Goal: Information Seeking & Learning: Learn about a topic

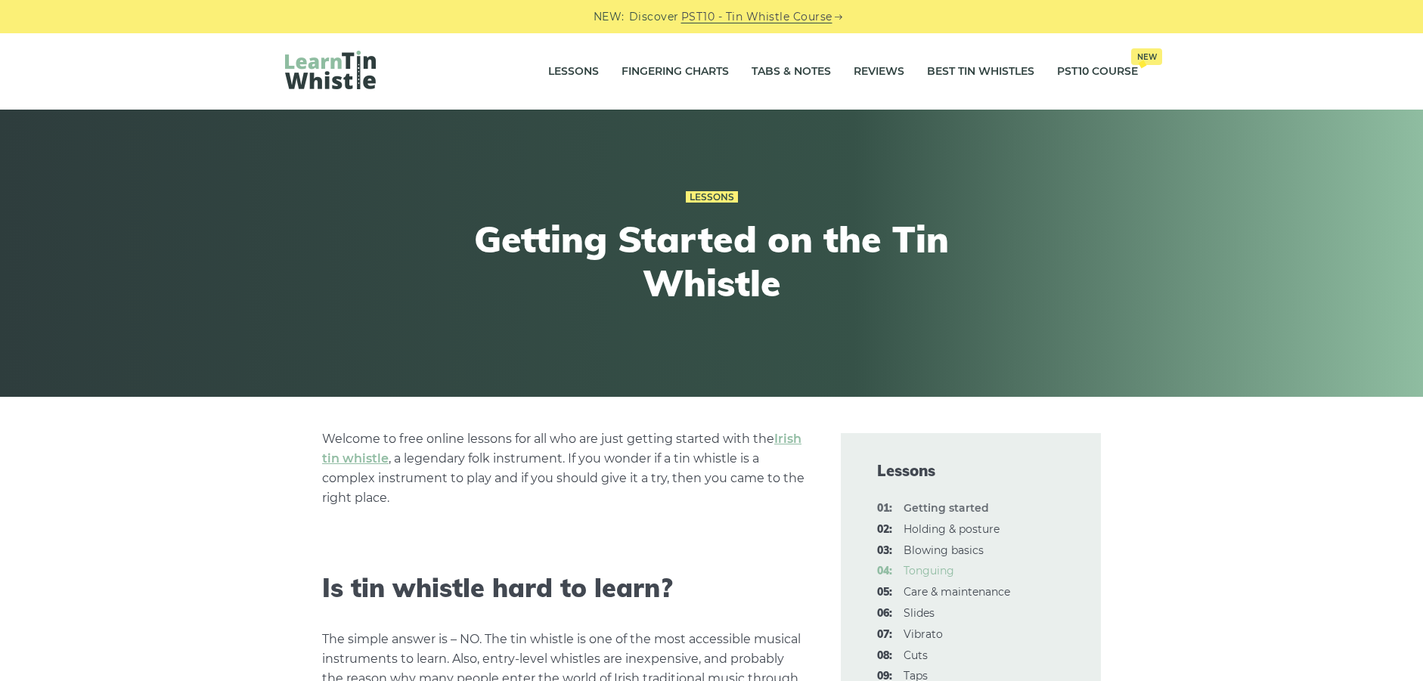
click at [934, 575] on link "04: Tonguing" at bounding box center [929, 571] width 51 height 14
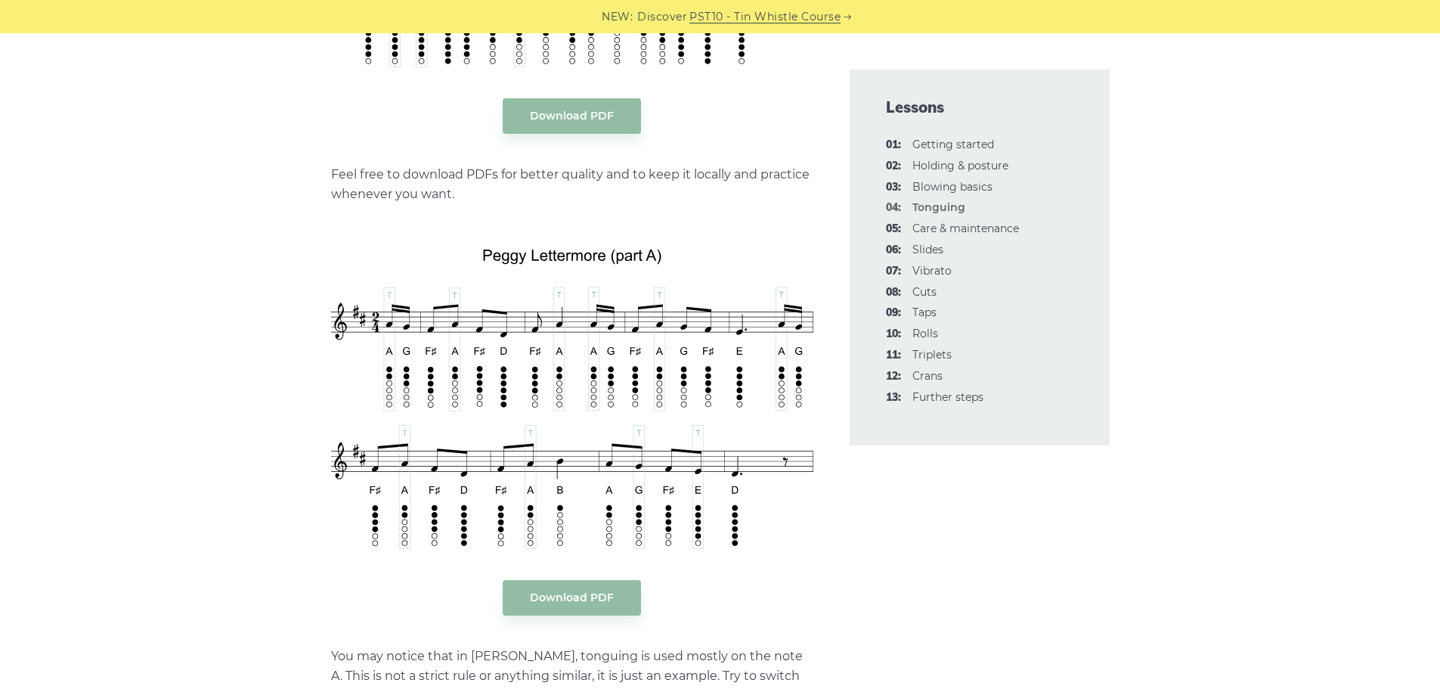
scroll to position [3249, 0]
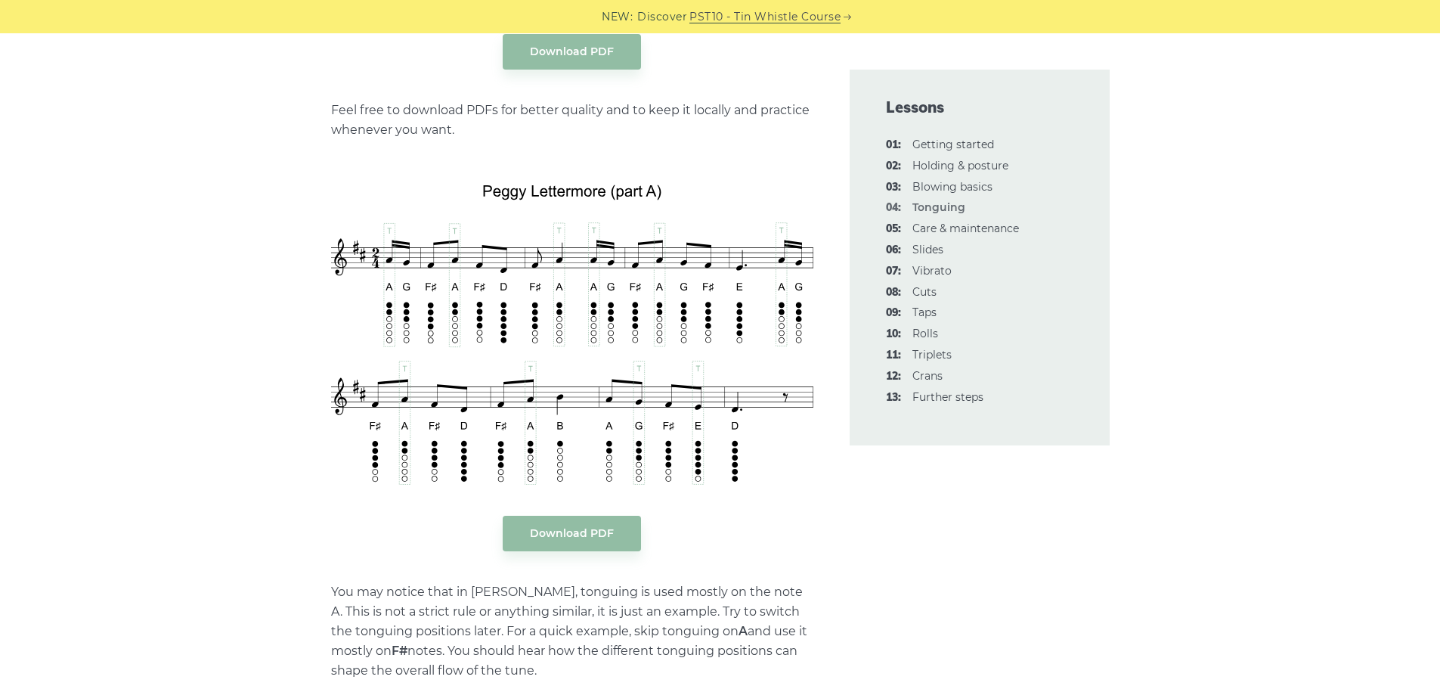
click at [389, 292] on img at bounding box center [572, 327] width 482 height 315
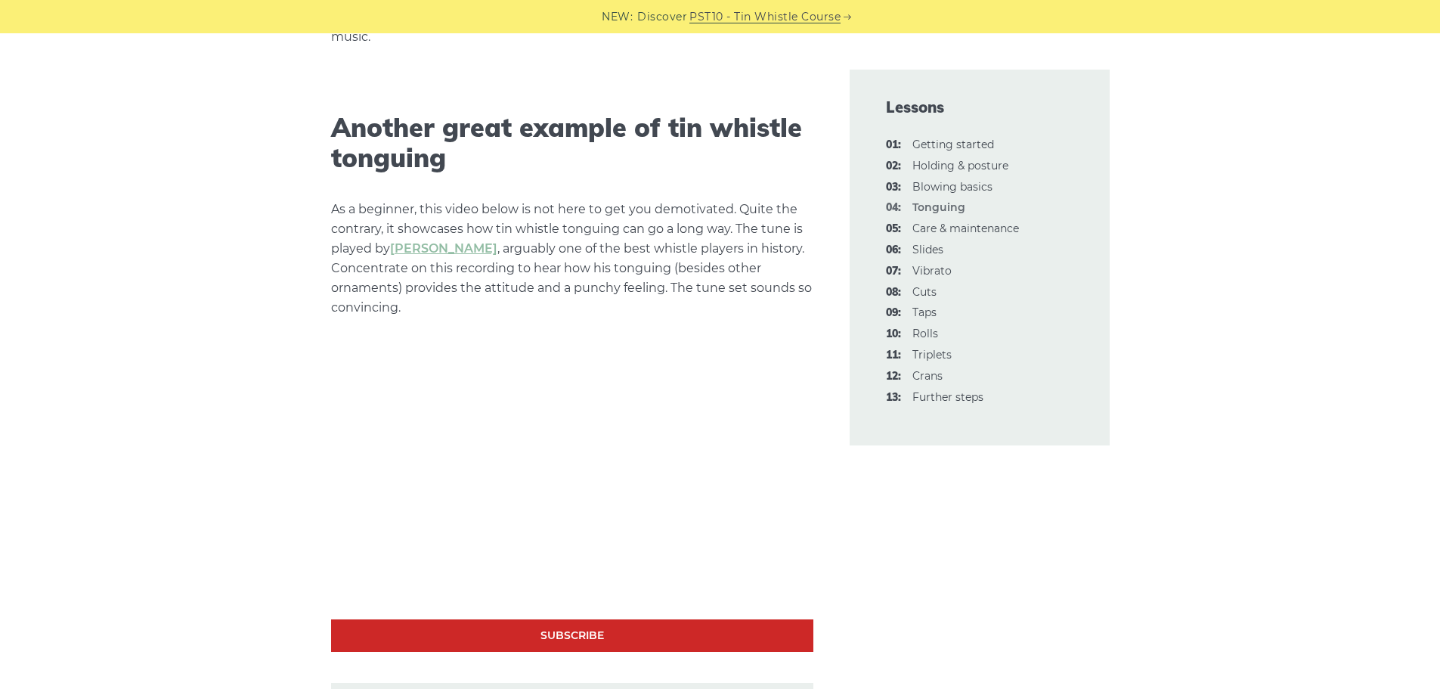
scroll to position [4396, 0]
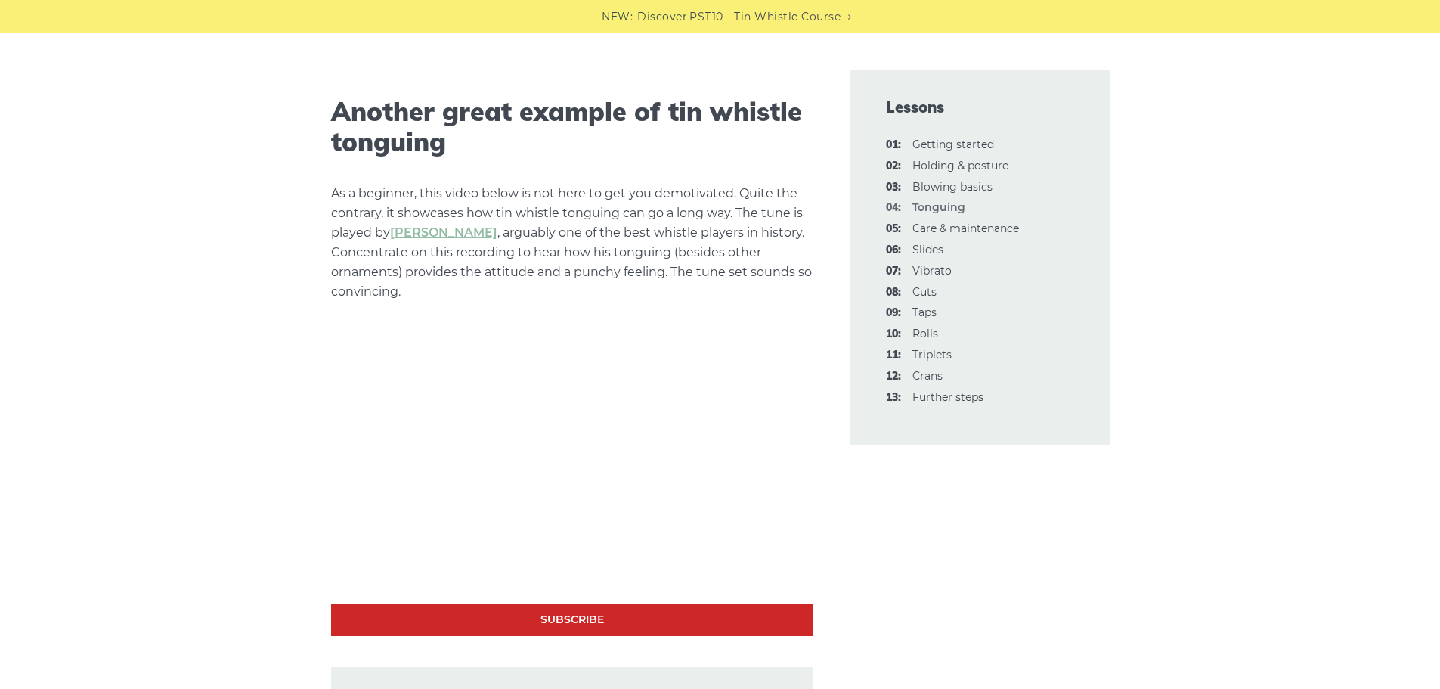
drag, startPoint x: 1439, startPoint y: 471, endPoint x: 1438, endPoint y: 494, distance: 22.7
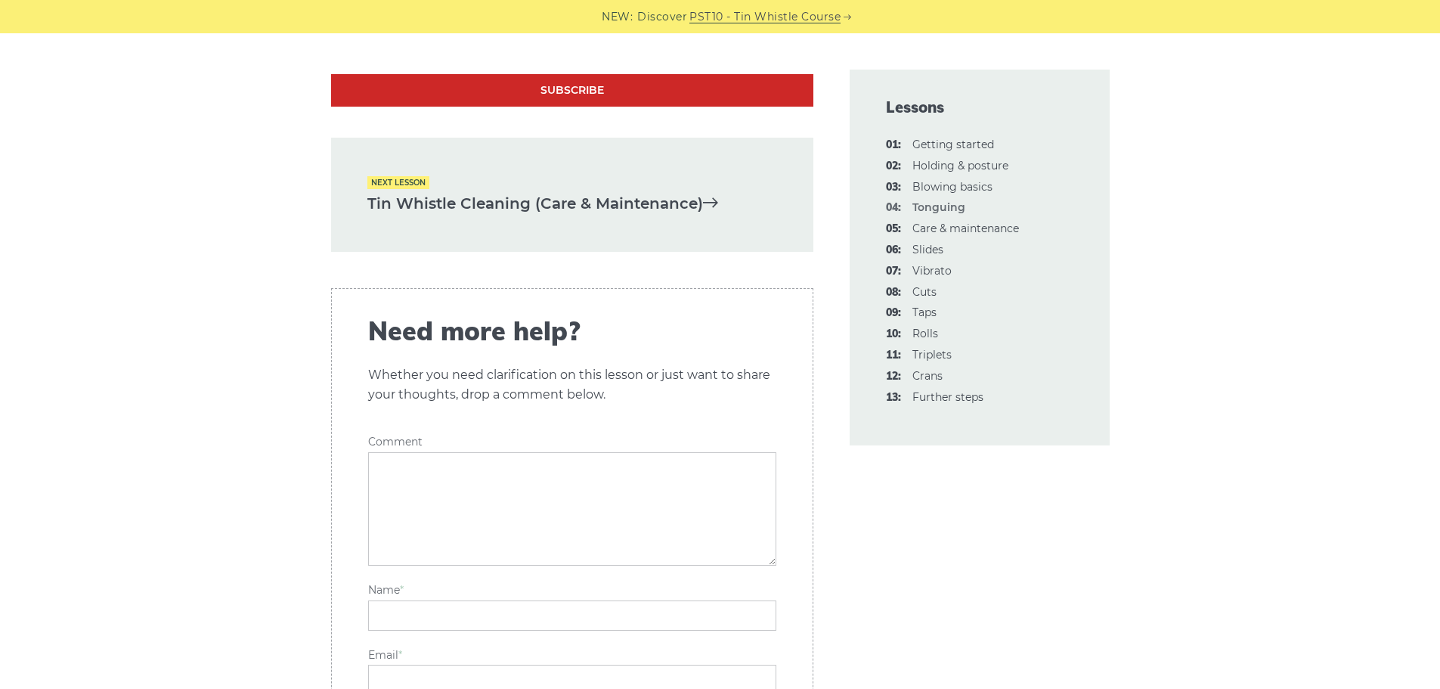
scroll to position [4838, 0]
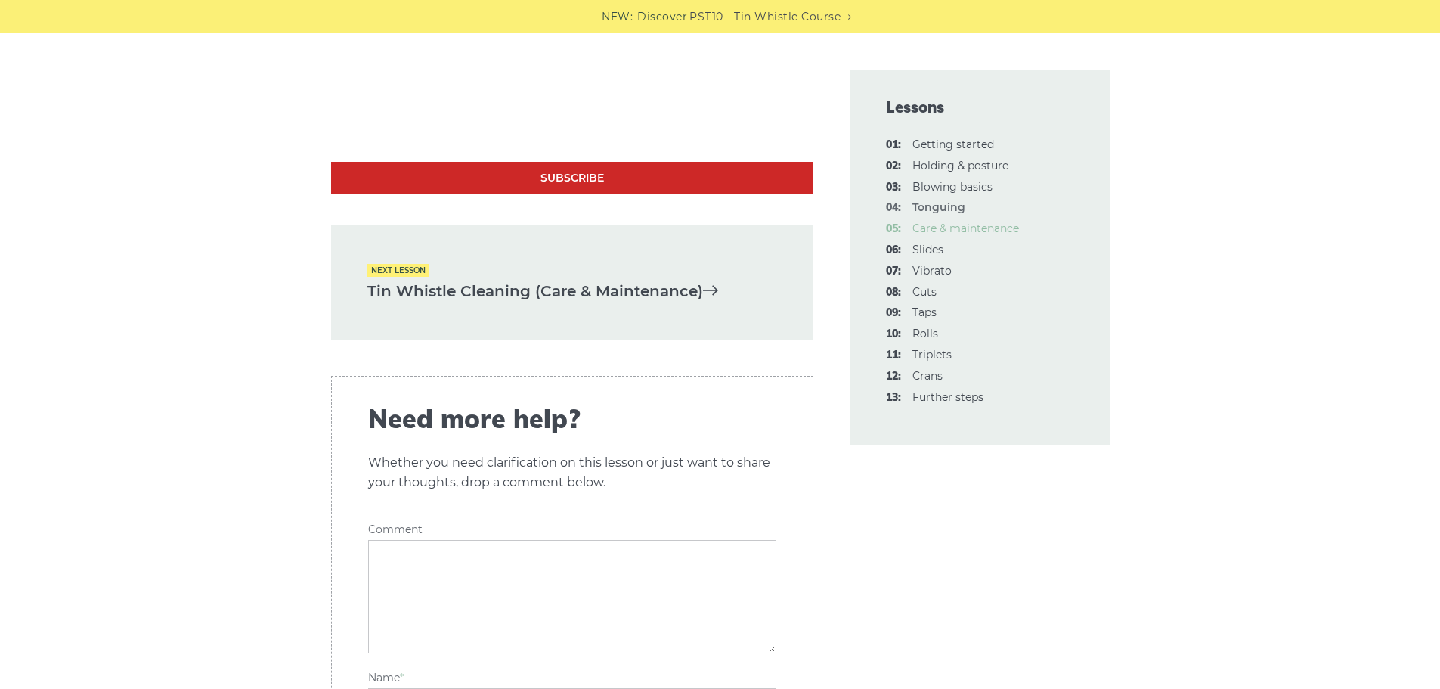
click at [993, 232] on link "05: Care & maintenance" at bounding box center [966, 229] width 107 height 14
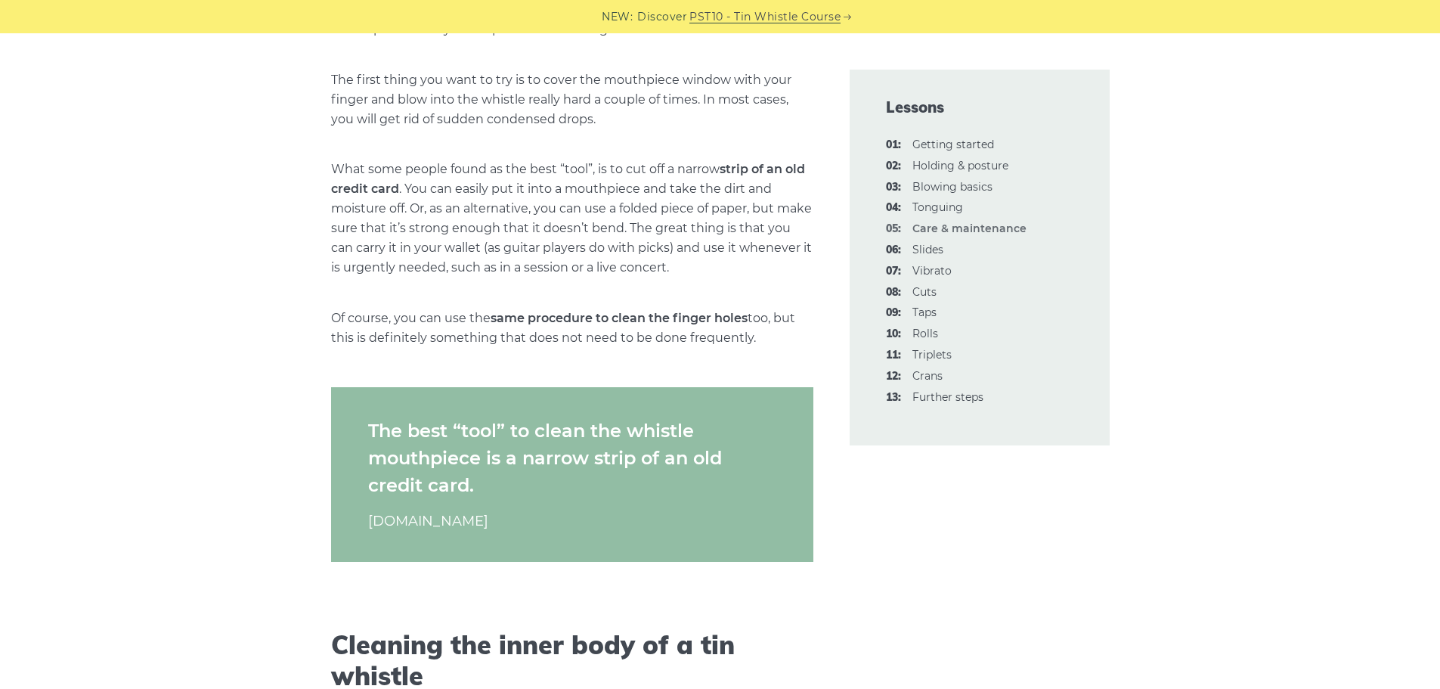
scroll to position [560, 0]
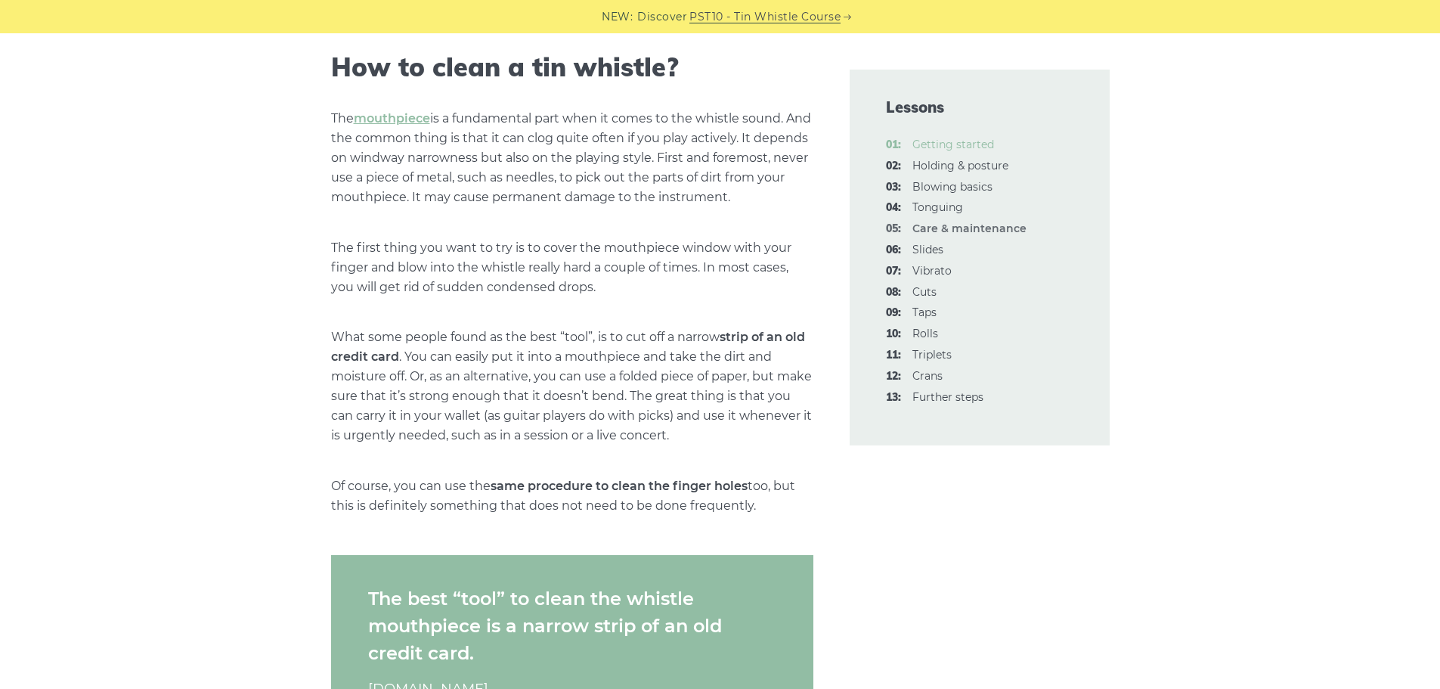
click at [975, 143] on link "01: Getting started" at bounding box center [954, 145] width 82 height 14
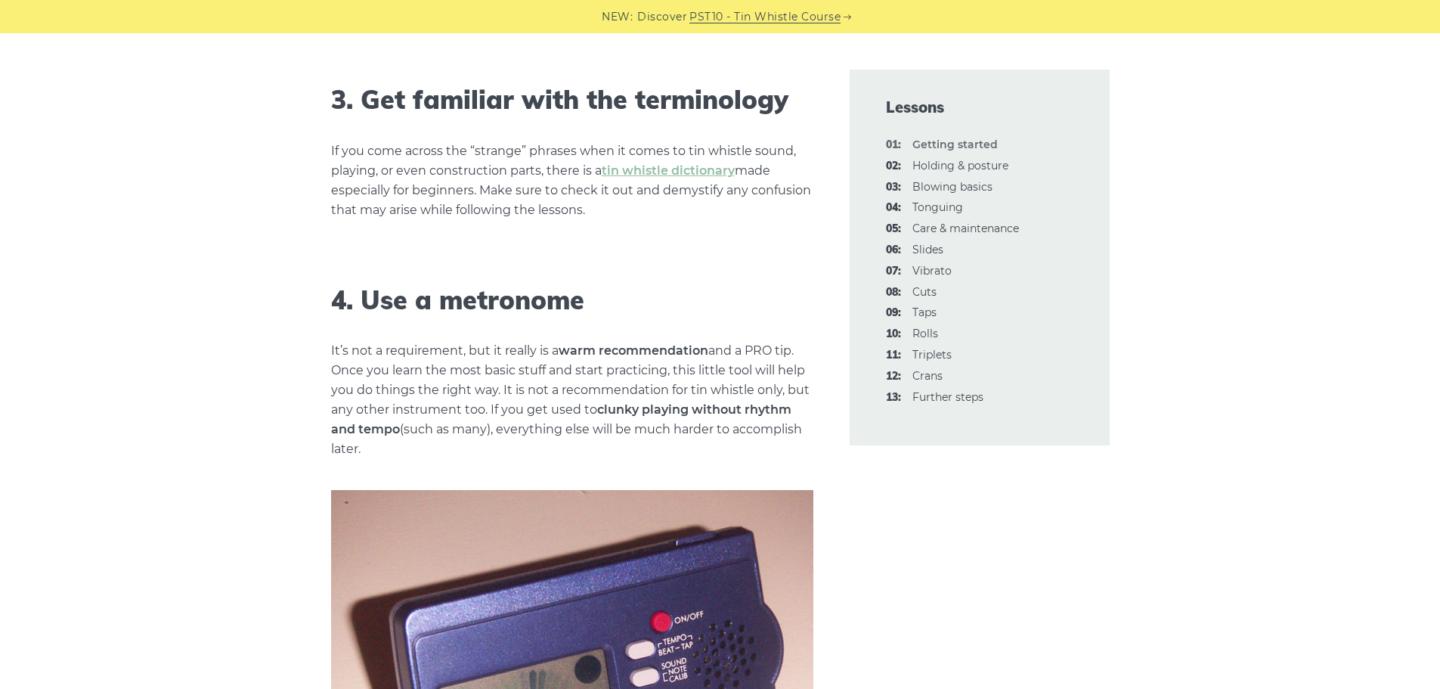
scroll to position [1626, 0]
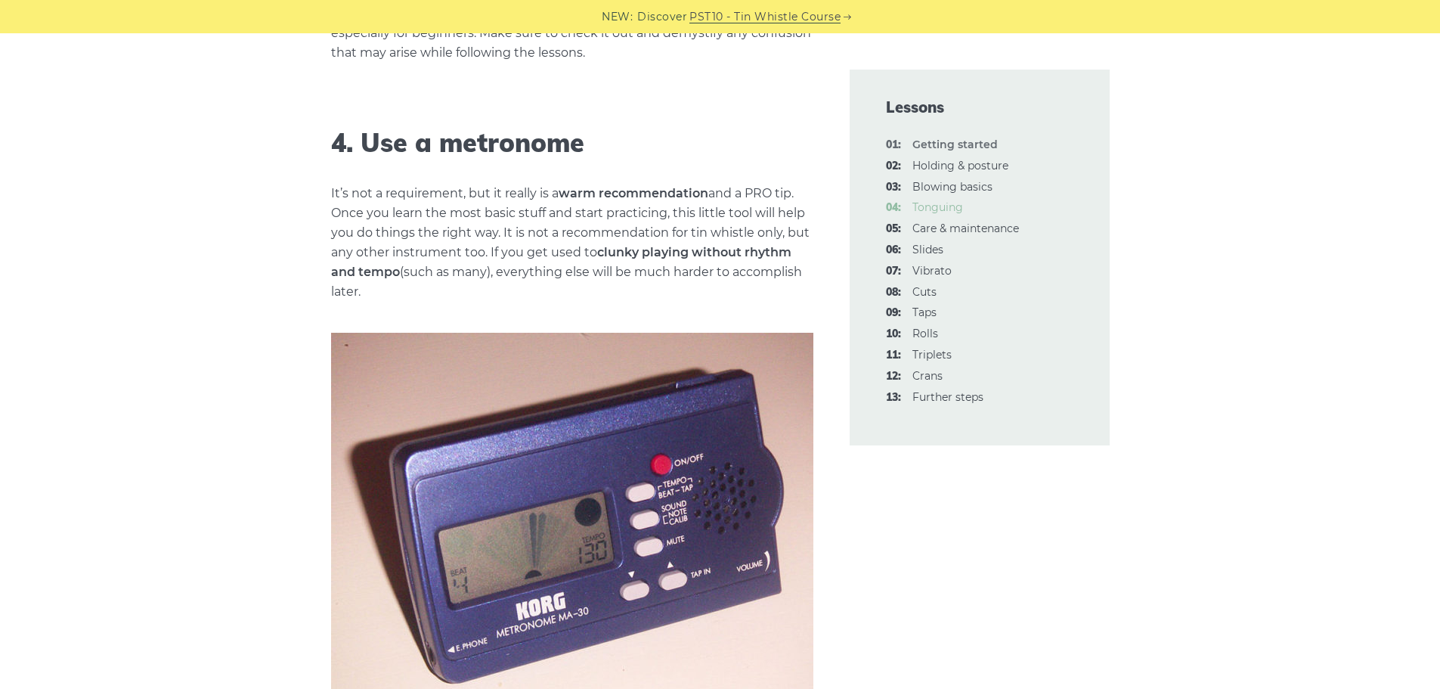
click at [951, 203] on link "04: Tonguing" at bounding box center [938, 207] width 51 height 14
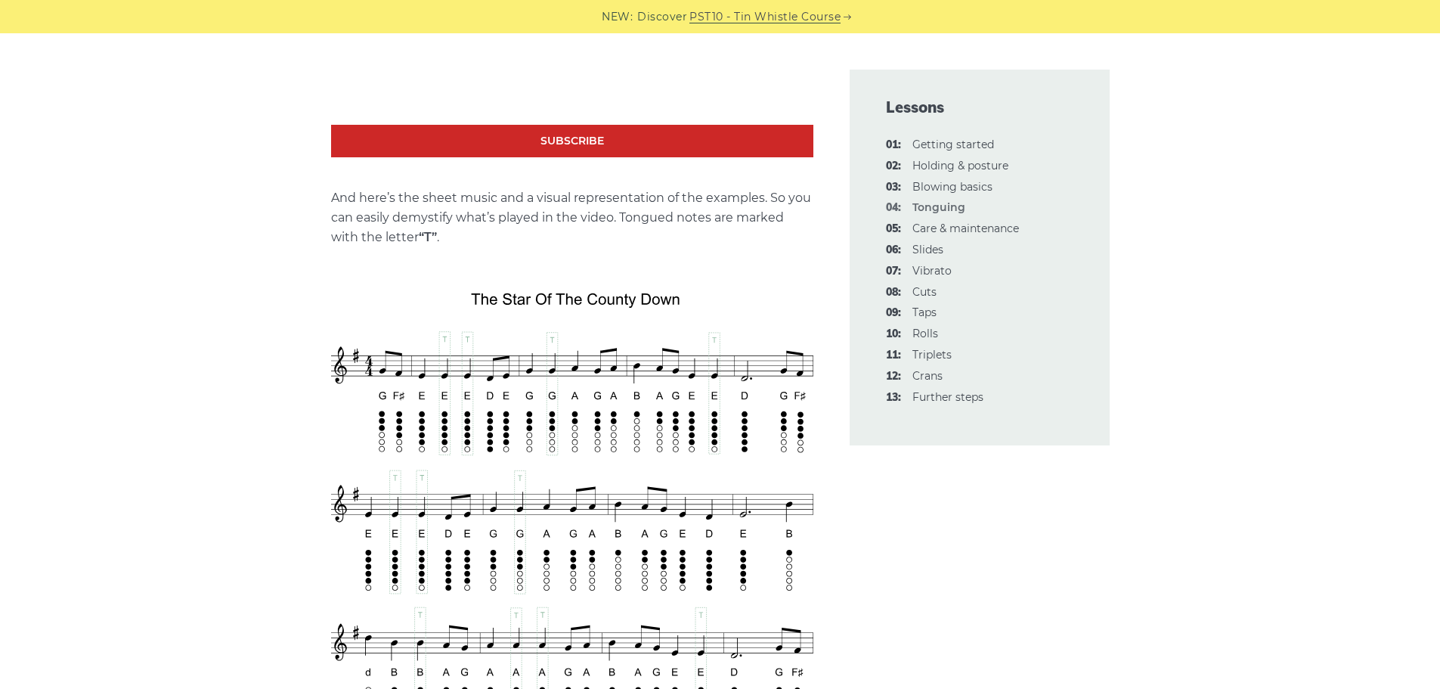
scroll to position [2615, 0]
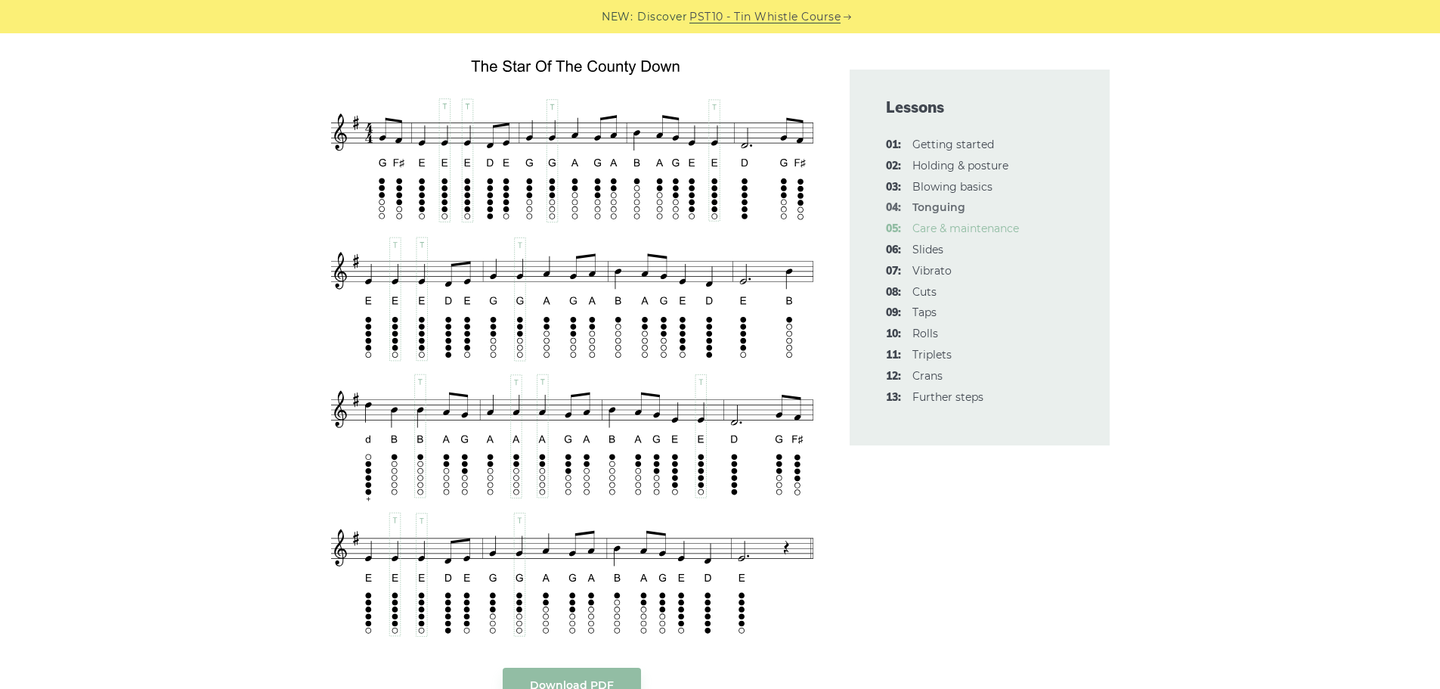
click at [942, 234] on link "05: Care & maintenance" at bounding box center [966, 229] width 107 height 14
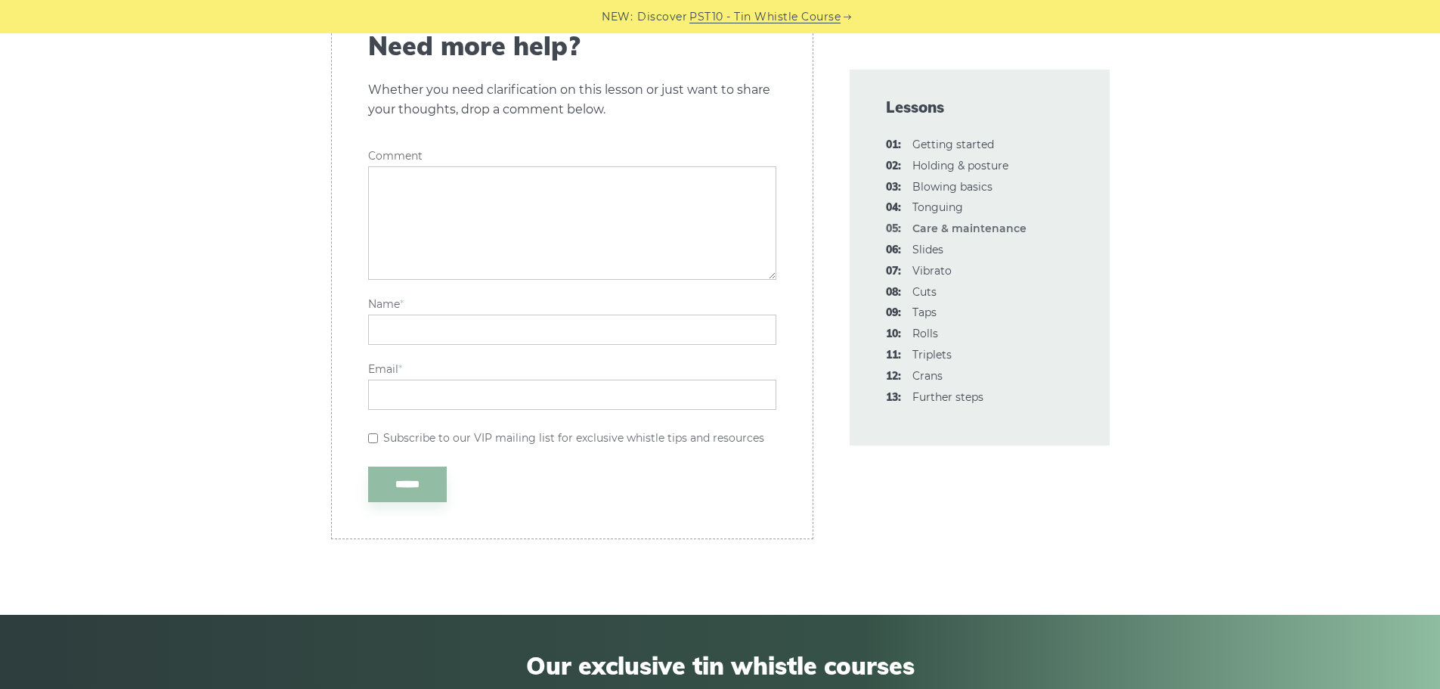
scroll to position [2330, 0]
